Goal: Task Accomplishment & Management: Manage account settings

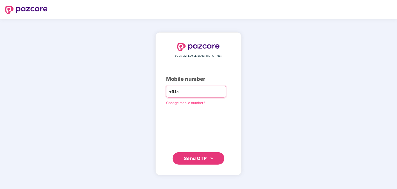
click at [199, 91] on input "number" at bounding box center [202, 91] width 42 height 8
type input "**********"
click at [200, 160] on span "Send OTP" at bounding box center [195, 157] width 23 height 5
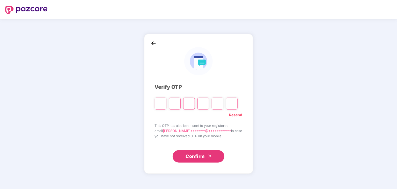
type input "*"
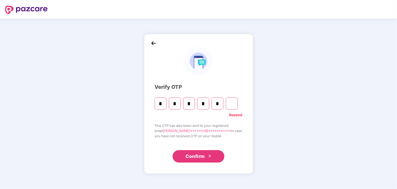
type input "*"
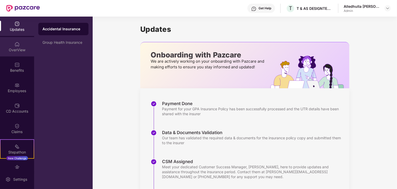
click at [20, 51] on div "OverView" at bounding box center [17, 49] width 34 height 5
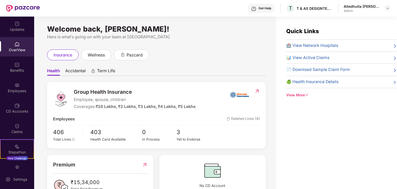
scroll to position [52, 0]
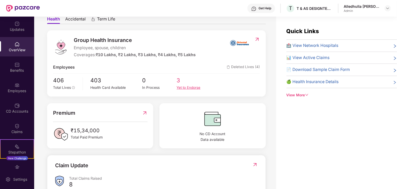
click at [180, 87] on div "Yet to Endorse" at bounding box center [194, 87] width 34 height 5
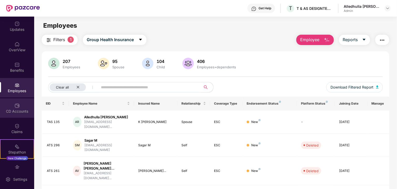
click at [18, 107] on img at bounding box center [16, 105] width 5 height 5
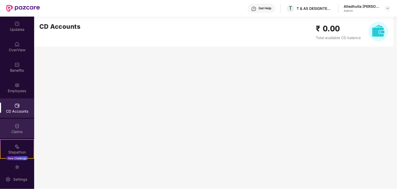
click at [18, 124] on img at bounding box center [16, 125] width 5 height 5
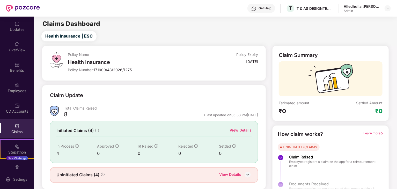
scroll to position [13, 0]
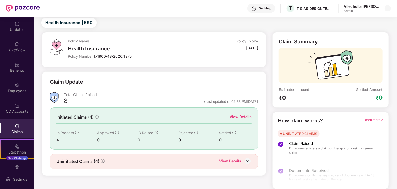
click at [240, 159] on div "View Details" at bounding box center [230, 161] width 22 height 7
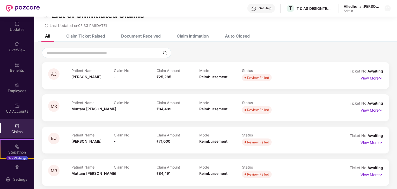
scroll to position [17, 0]
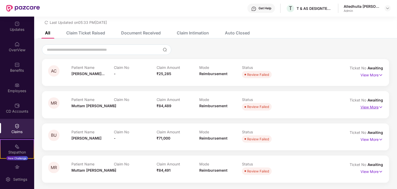
click at [372, 107] on p "View More" at bounding box center [371, 106] width 22 height 7
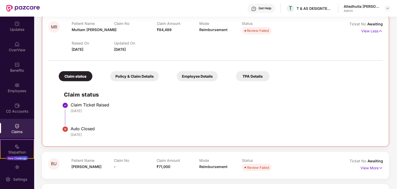
scroll to position [94, 0]
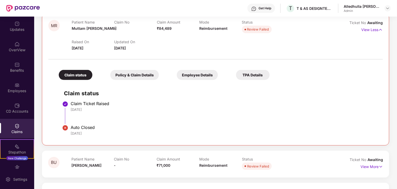
click at [132, 76] on div "Policy & Claim Details" at bounding box center [134, 75] width 49 height 10
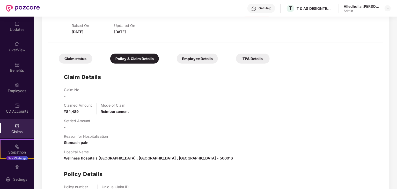
scroll to position [109, 0]
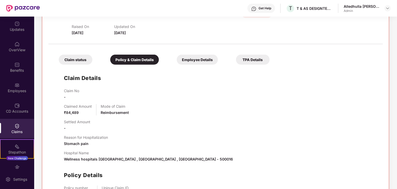
click at [204, 61] on div "Employee Details" at bounding box center [197, 60] width 41 height 10
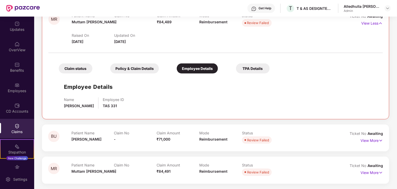
scroll to position [100, 0]
click at [247, 67] on div "TPA Details" at bounding box center [253, 69] width 34 height 10
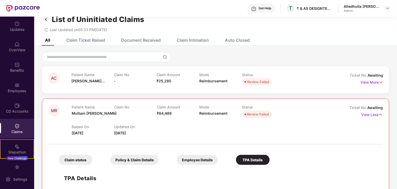
scroll to position [0, 0]
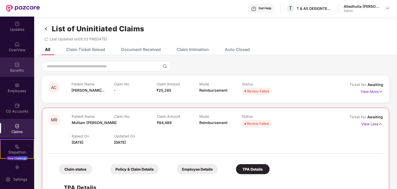
click at [16, 68] on div "Benefits" at bounding box center [17, 70] width 34 height 5
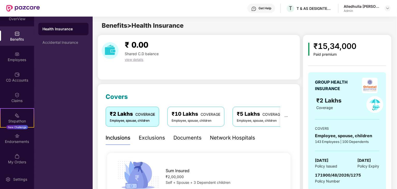
click at [18, 37] on div "Benefits" at bounding box center [17, 39] width 34 height 5
click at [17, 56] on img at bounding box center [16, 53] width 5 height 5
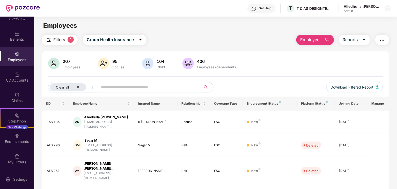
click at [325, 39] on img "button" at bounding box center [326, 40] width 6 height 6
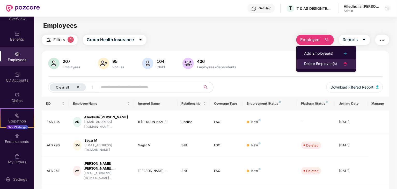
click at [325, 63] on div "Delete Employee(s)" at bounding box center [320, 64] width 33 height 6
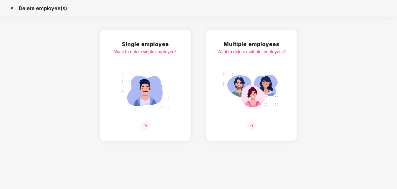
click at [146, 124] on img at bounding box center [145, 125] width 9 height 9
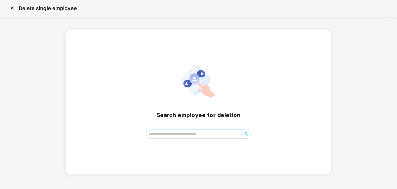
click at [170, 134] on input "search" at bounding box center [194, 134] width 96 height 8
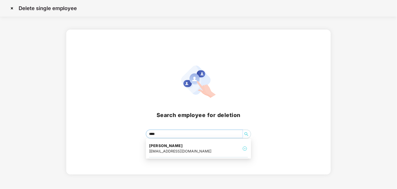
type input "*****"
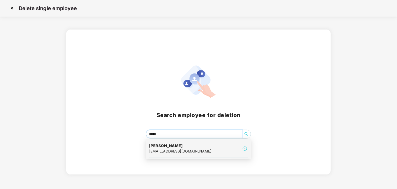
click at [174, 144] on h4 "[PERSON_NAME]" at bounding box center [180, 145] width 62 height 5
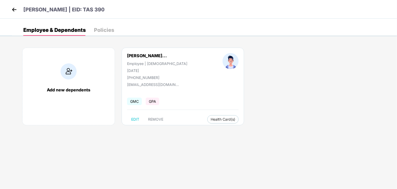
click at [137, 102] on span "GMC" at bounding box center [134, 100] width 15 height 7
click at [158, 119] on span "REMOVE" at bounding box center [155, 119] width 15 height 4
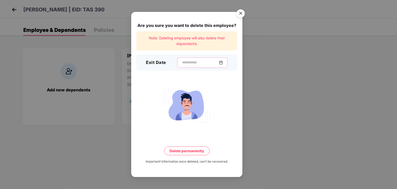
click at [186, 62] on input at bounding box center [199, 62] width 37 height 5
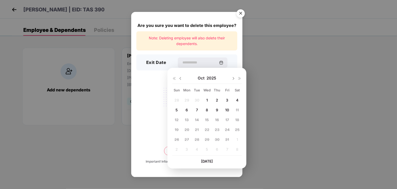
click at [207, 110] on span "8" at bounding box center [207, 110] width 2 height 4
type input "**********"
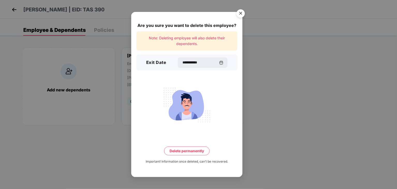
click at [190, 151] on button "Delete permanently" at bounding box center [186, 150] width 45 height 9
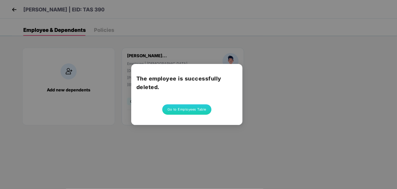
click at [188, 110] on button "Go to Employees Table" at bounding box center [186, 109] width 49 height 10
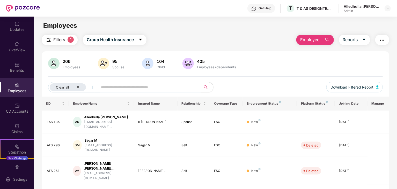
click at [62, 41] on span "Filters" at bounding box center [59, 39] width 12 height 6
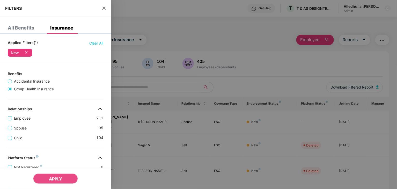
click at [99, 43] on span "Clear All" at bounding box center [96, 43] width 14 height 6
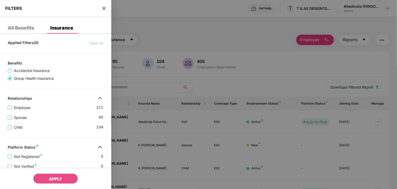
click at [195, 39] on div at bounding box center [198, 94] width 397 height 189
click at [105, 9] on icon "close" at bounding box center [104, 8] width 4 height 4
